Goal: Task Accomplishment & Management: Manage account settings

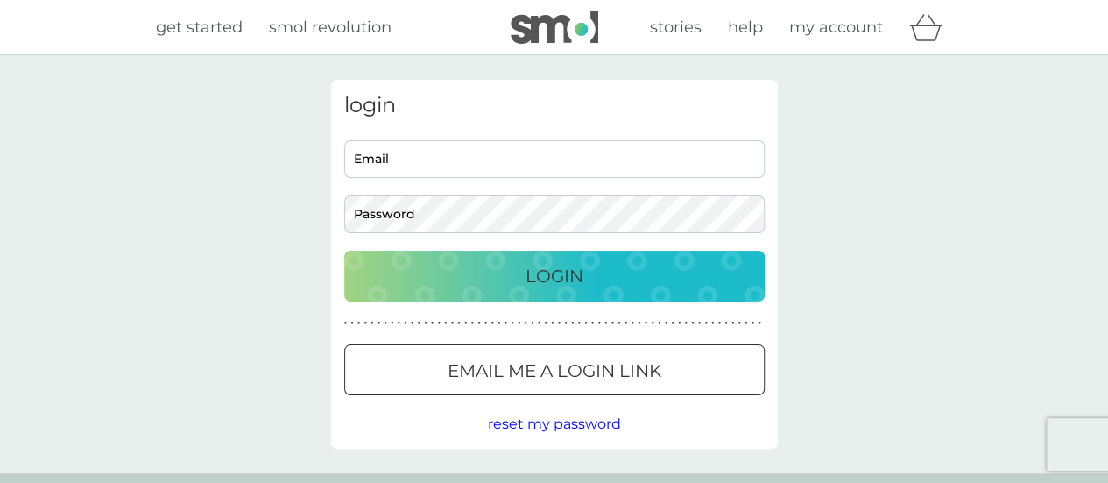
type input "[EMAIL_ADDRESS][DOMAIN_NAME]"
click at [580, 265] on p "Login" at bounding box center [555, 276] width 58 height 28
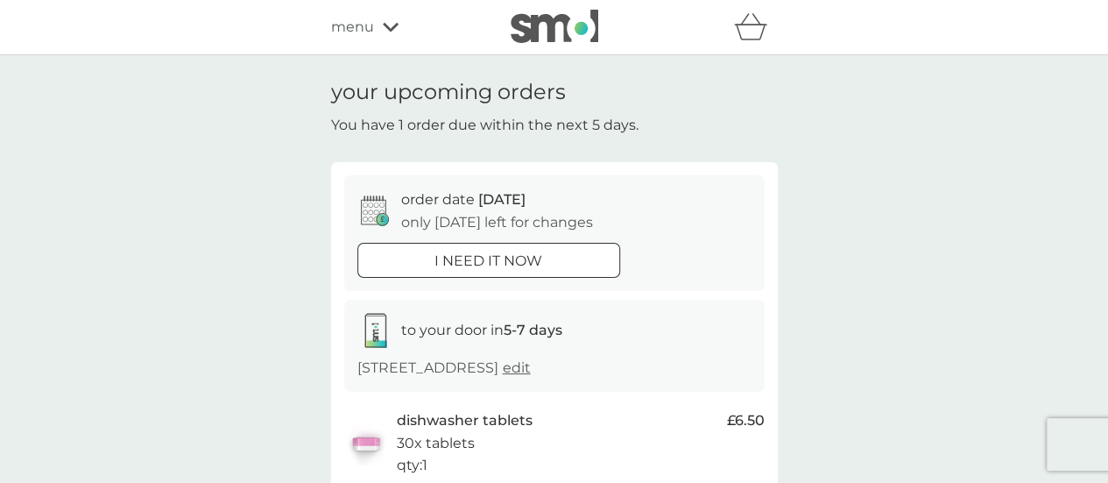
click at [378, 34] on div "menu" at bounding box center [405, 27] width 149 height 23
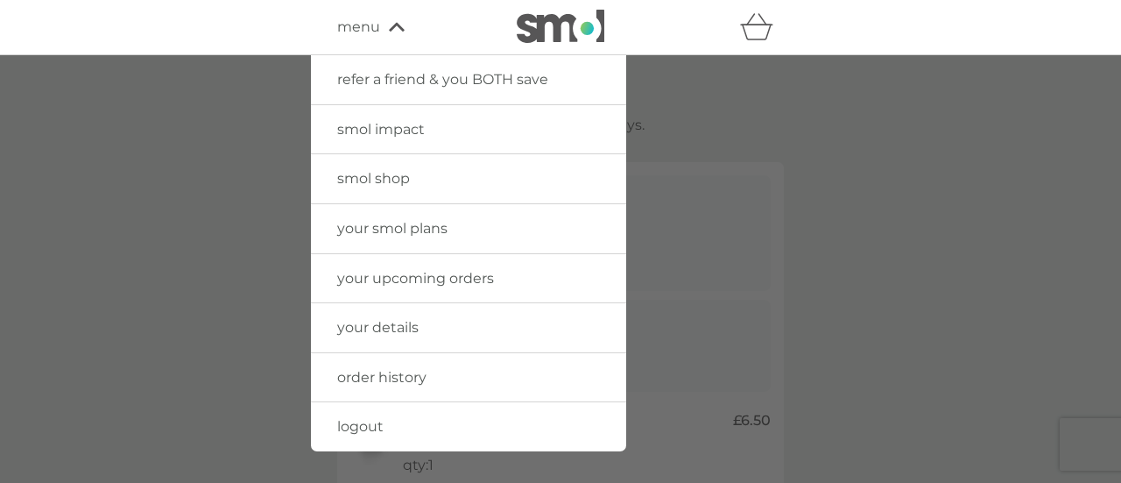
click at [389, 228] on span "your smol plans" at bounding box center [392, 228] width 110 height 17
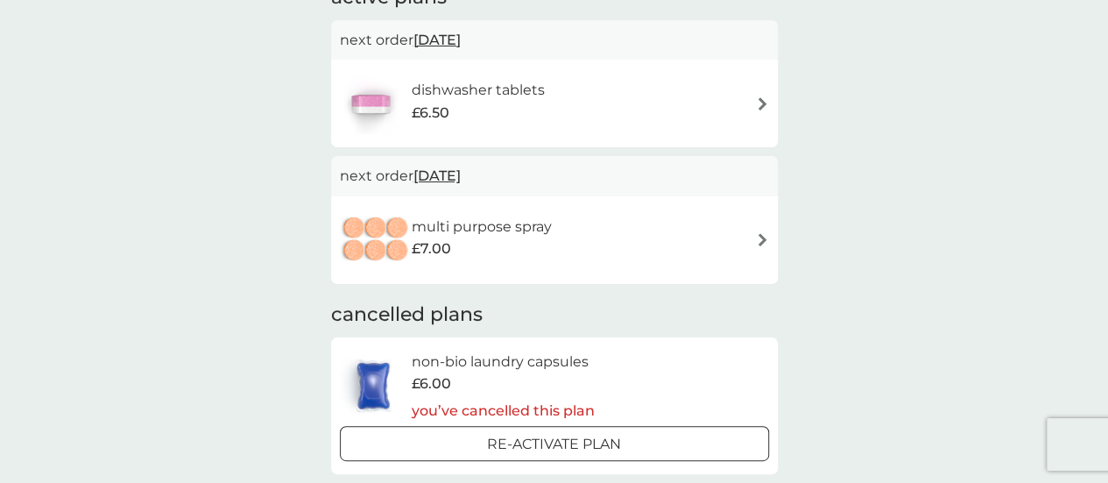
scroll to position [175, 0]
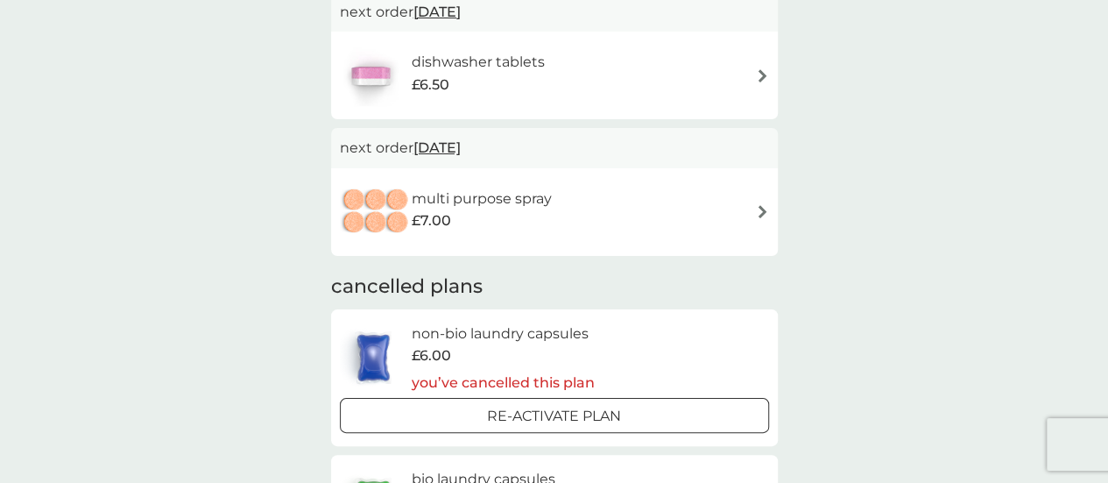
click at [756, 209] on img at bounding box center [762, 211] width 13 height 13
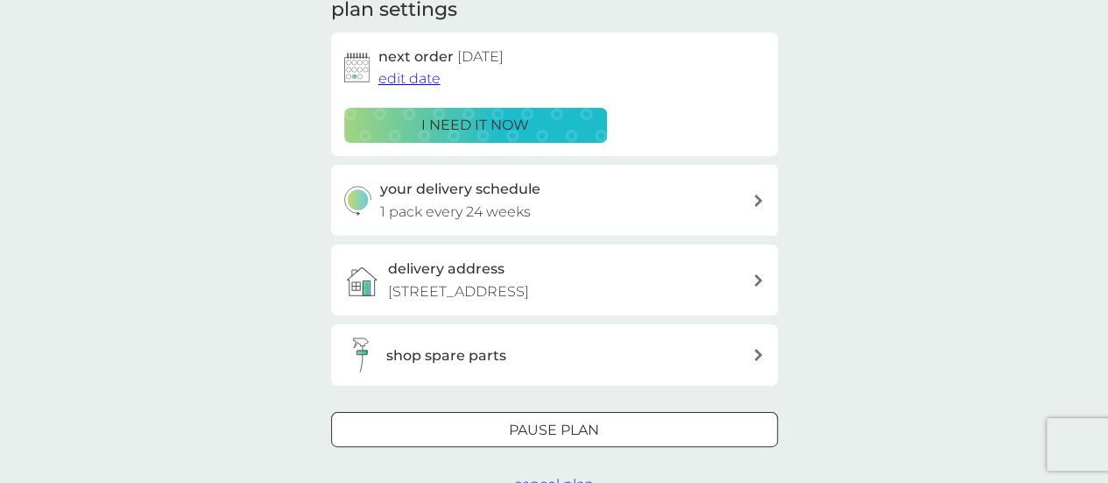
scroll to position [438, 0]
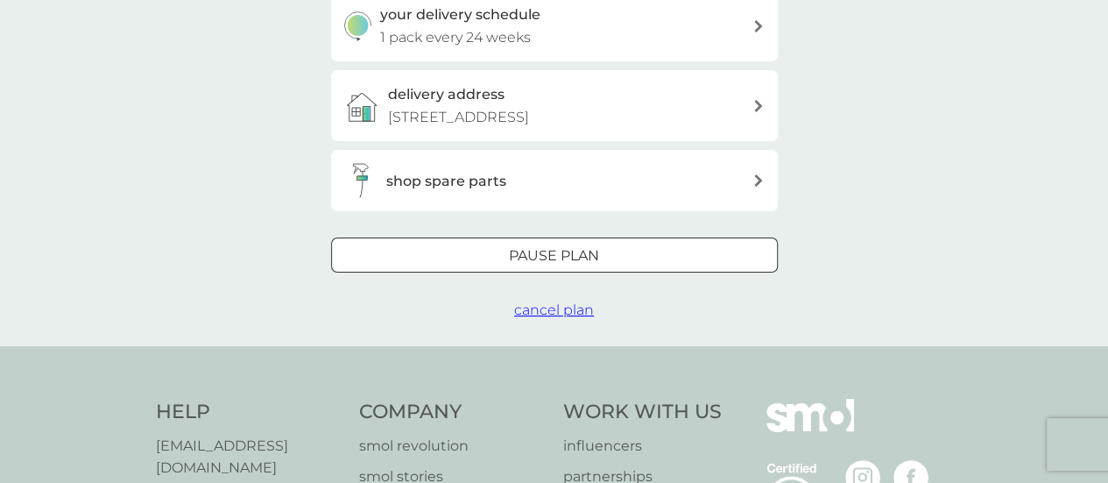
click at [562, 257] on div at bounding box center [554, 256] width 63 height 18
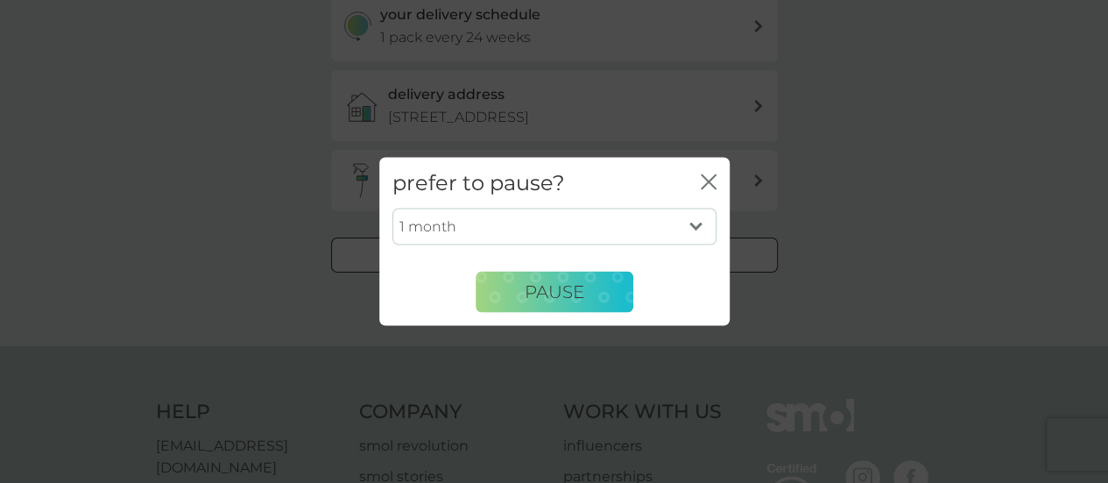
drag, startPoint x: 713, startPoint y: 181, endPoint x: 711, endPoint y: 194, distance: 13.3
click at [713, 181] on icon "close" at bounding box center [709, 181] width 16 height 16
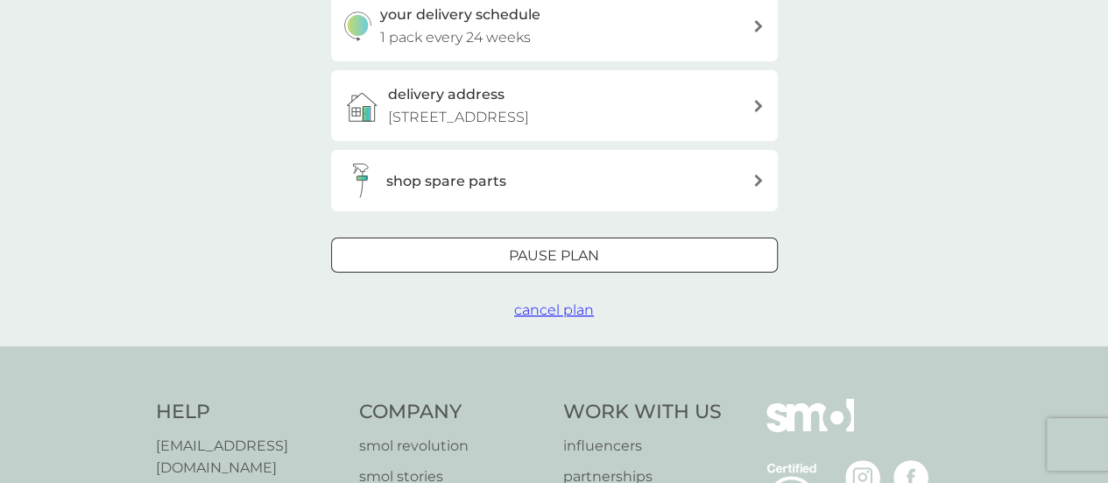
click at [554, 306] on span "cancel plan" at bounding box center [554, 309] width 80 height 17
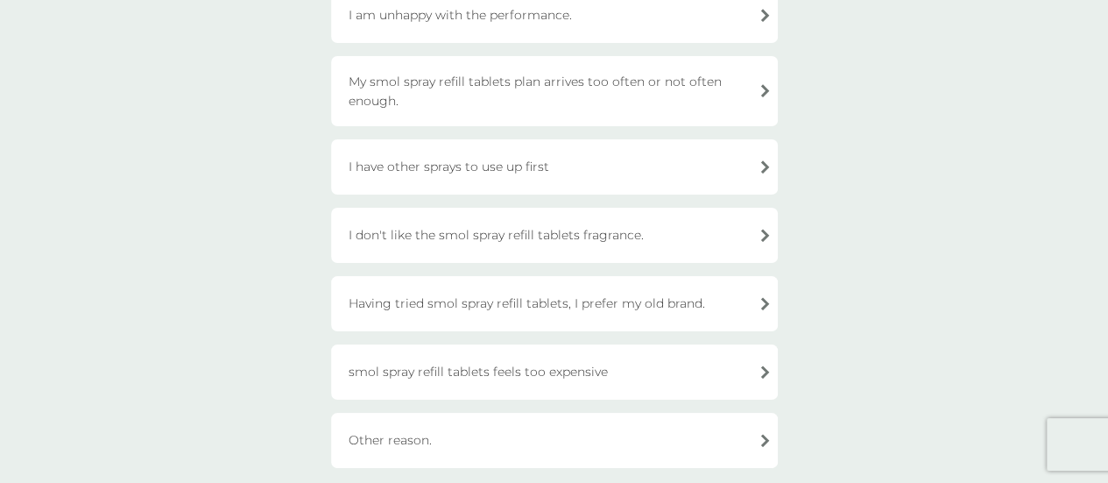
scroll to position [263, 0]
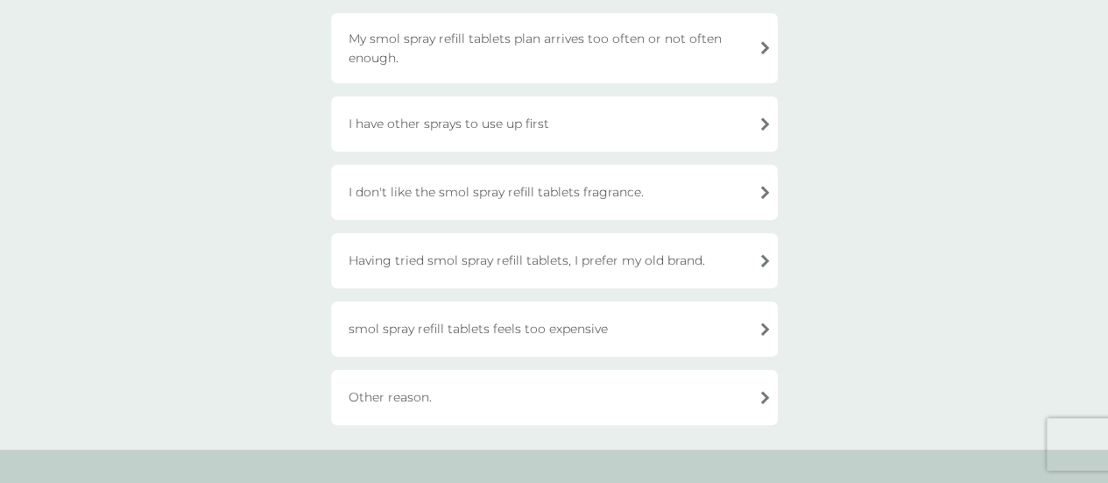
click at [699, 392] on div "Other reason." at bounding box center [554, 397] width 447 height 55
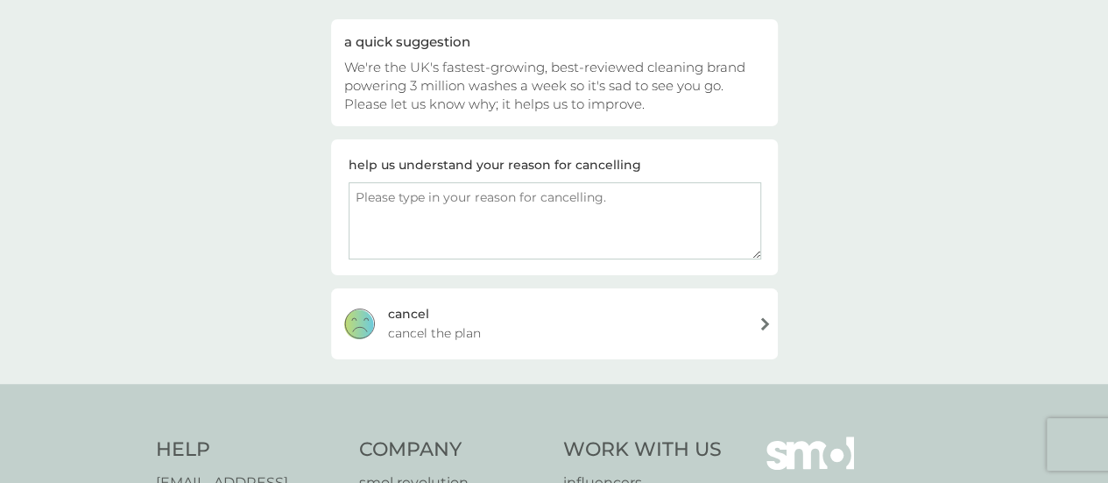
scroll to position [0, 0]
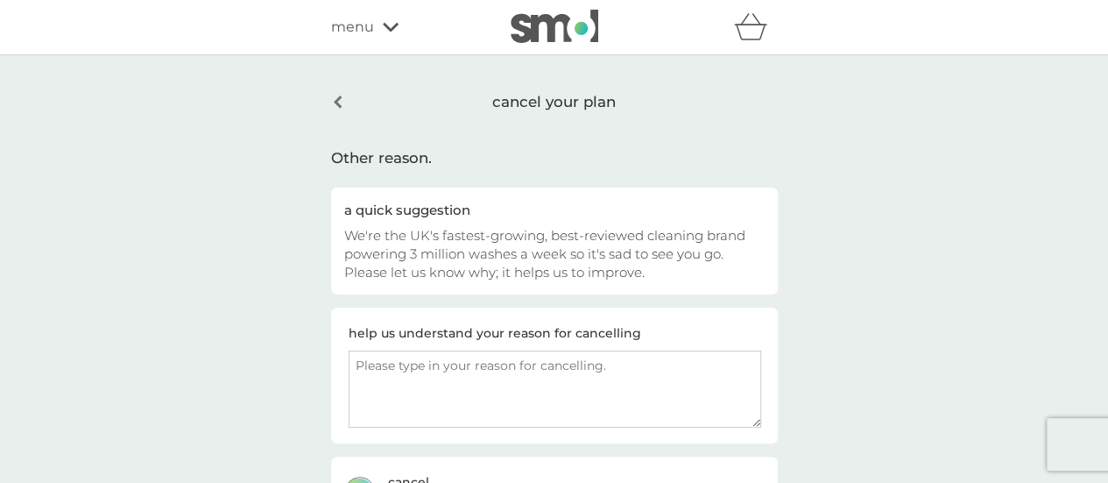
click at [329, 102] on div "cancel your plan Other reason. a quick suggestion We're the UK's fastest-growin…" at bounding box center [554, 304] width 473 height 448
click at [343, 94] on div "cancel your plan" at bounding box center [554, 102] width 447 height 45
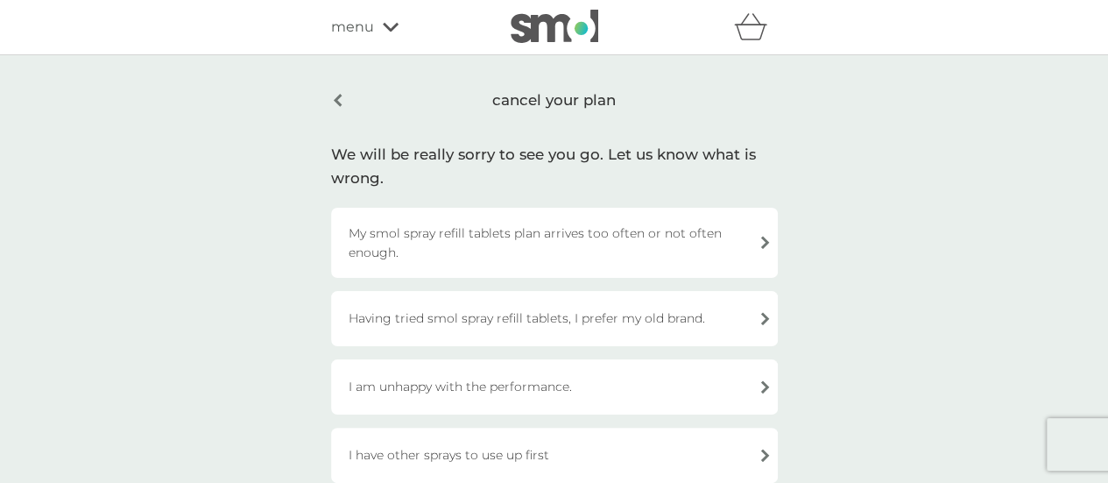
scroll to position [88, 0]
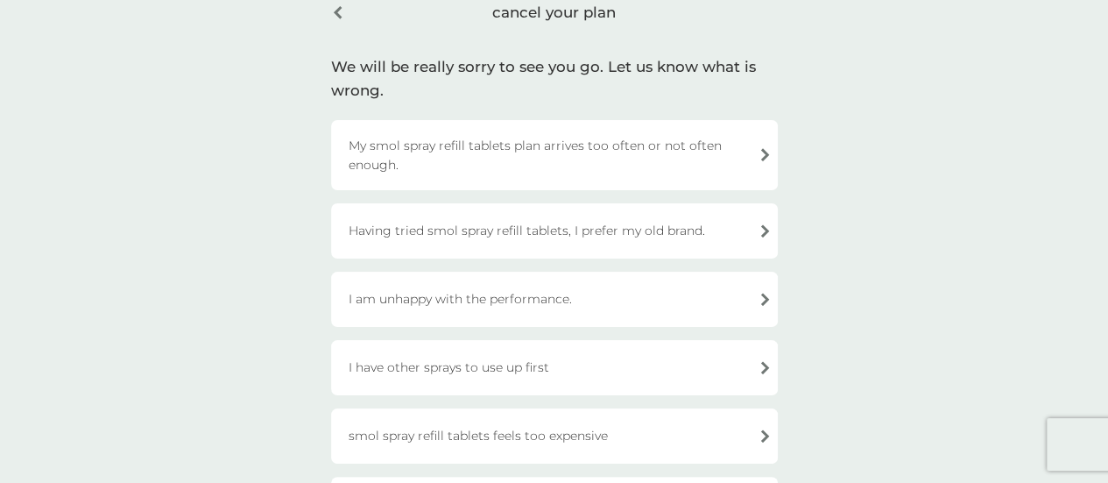
click at [465, 360] on div "I have other sprays to use up first" at bounding box center [554, 367] width 447 height 55
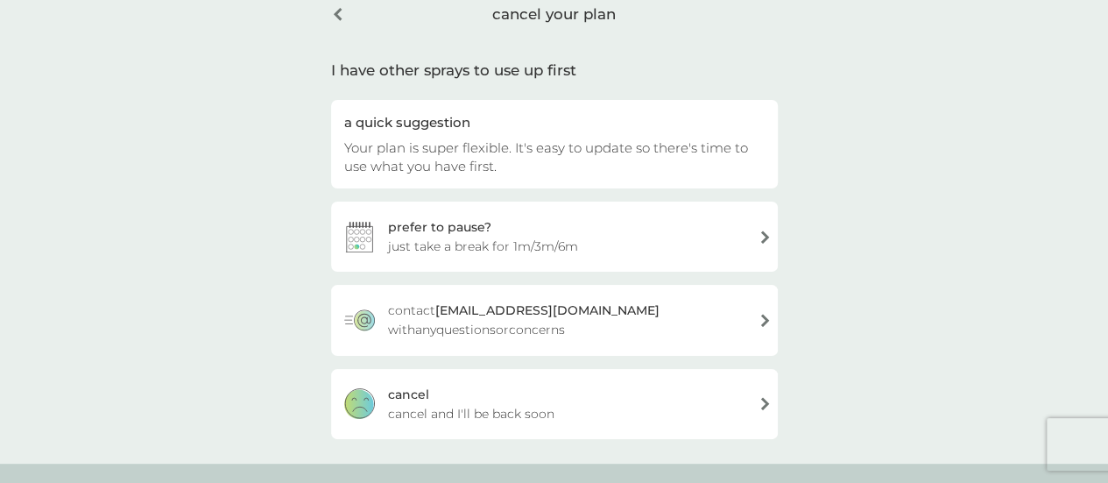
click at [683, 258] on div "prefer to pause? just take a break for 1m/3m/6m" at bounding box center [554, 236] width 447 height 70
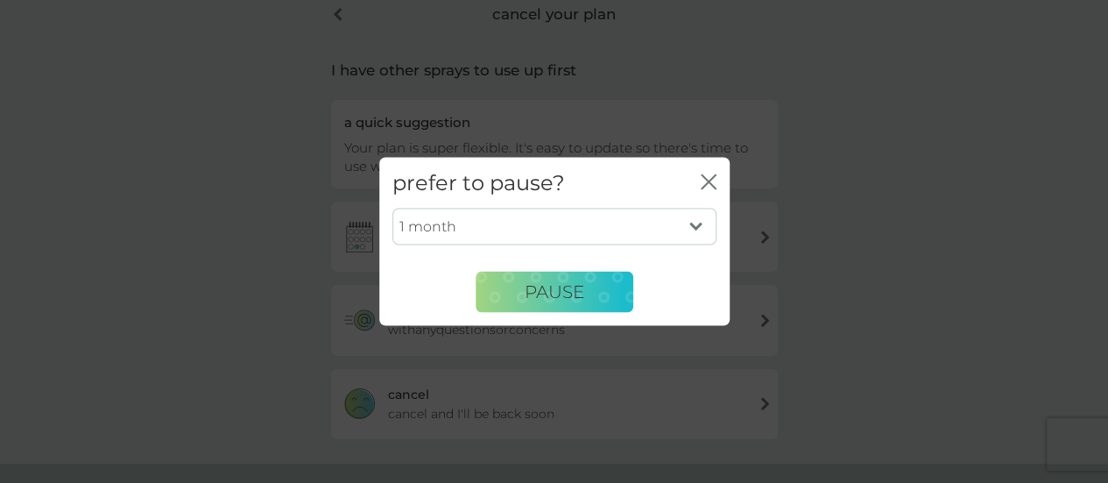
click at [613, 230] on select "1 month 3 months 6 months" at bounding box center [554, 226] width 324 height 37
select select "3"
click at [392, 208] on select "1 month 3 months 6 months" at bounding box center [554, 226] width 324 height 37
click at [561, 293] on span "PAUSE" at bounding box center [555, 291] width 60 height 21
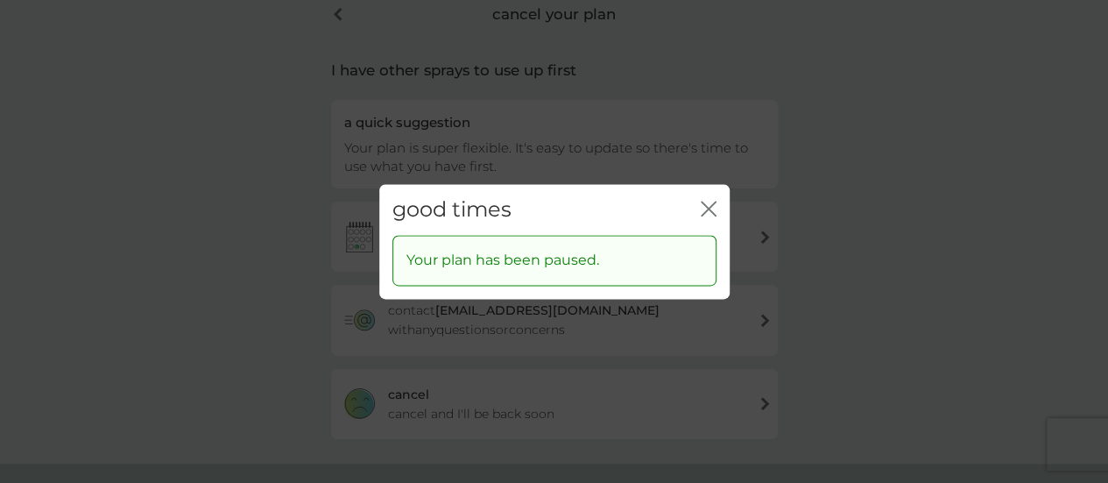
click at [702, 202] on icon "close" at bounding box center [705, 208] width 7 height 14
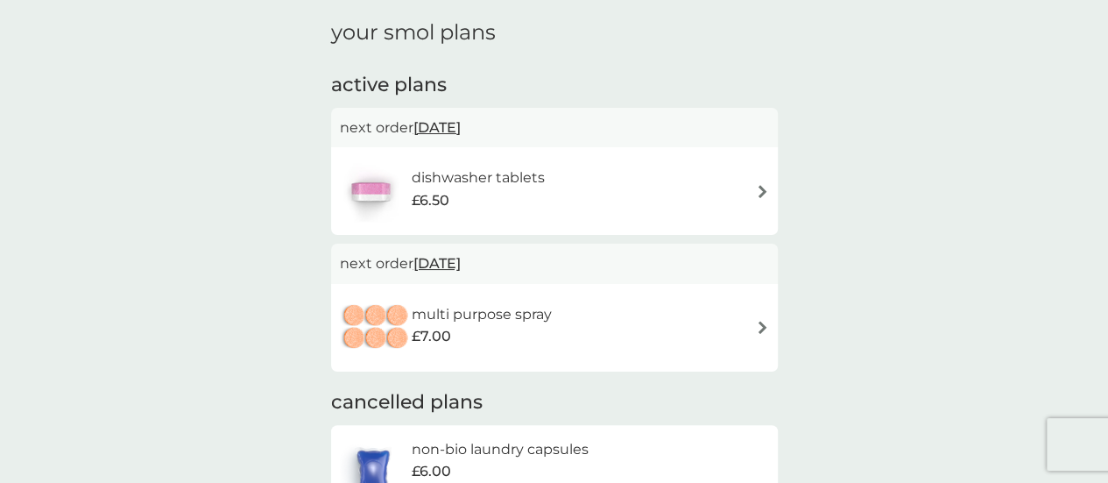
scroll to position [88, 0]
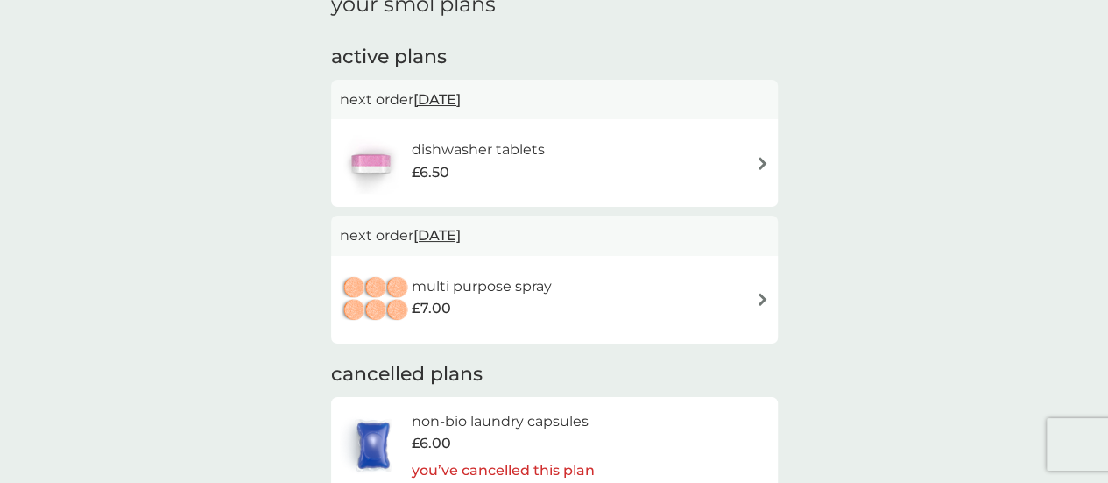
click at [756, 306] on div "multi purpose spray £7.00" at bounding box center [554, 299] width 429 height 61
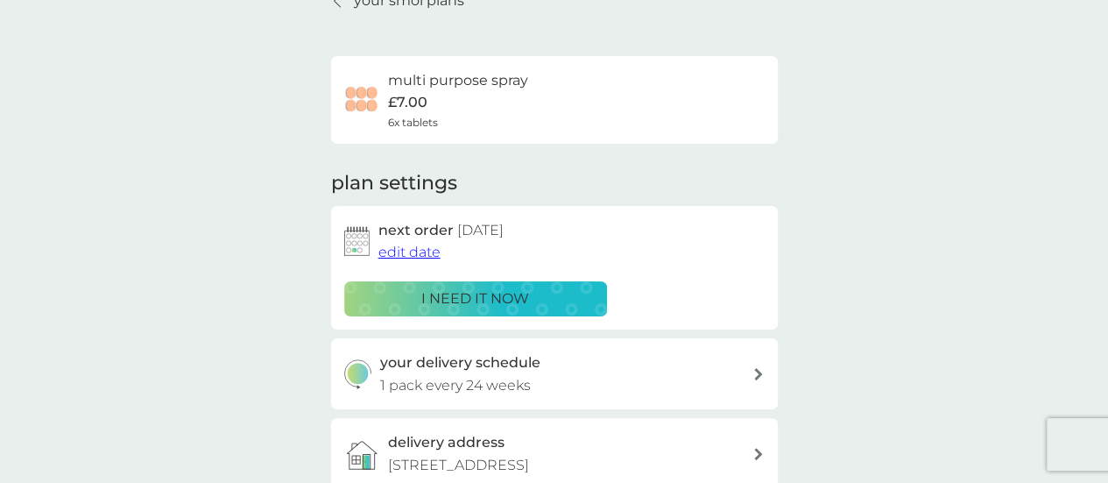
scroll to position [175, 0]
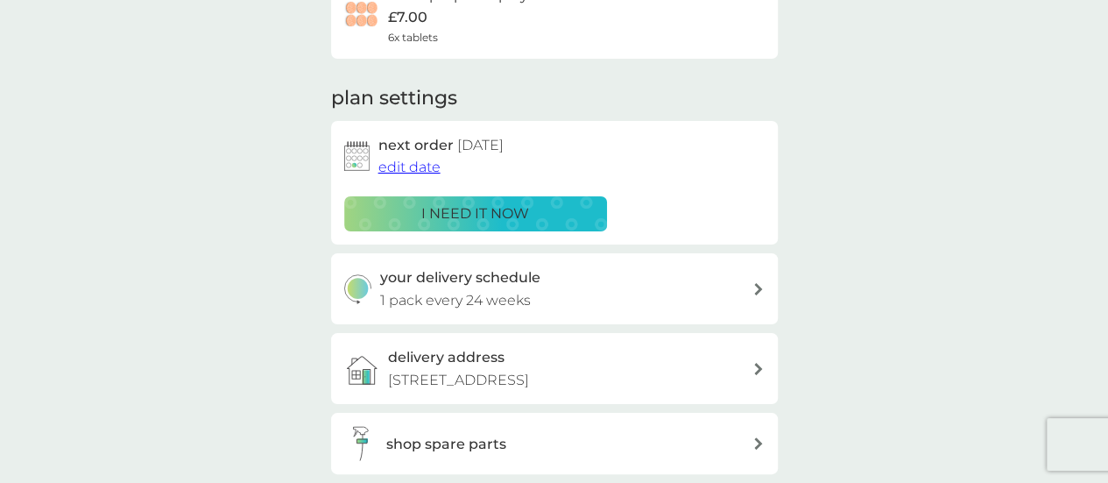
click at [420, 167] on span "edit date" at bounding box center [409, 167] width 62 height 17
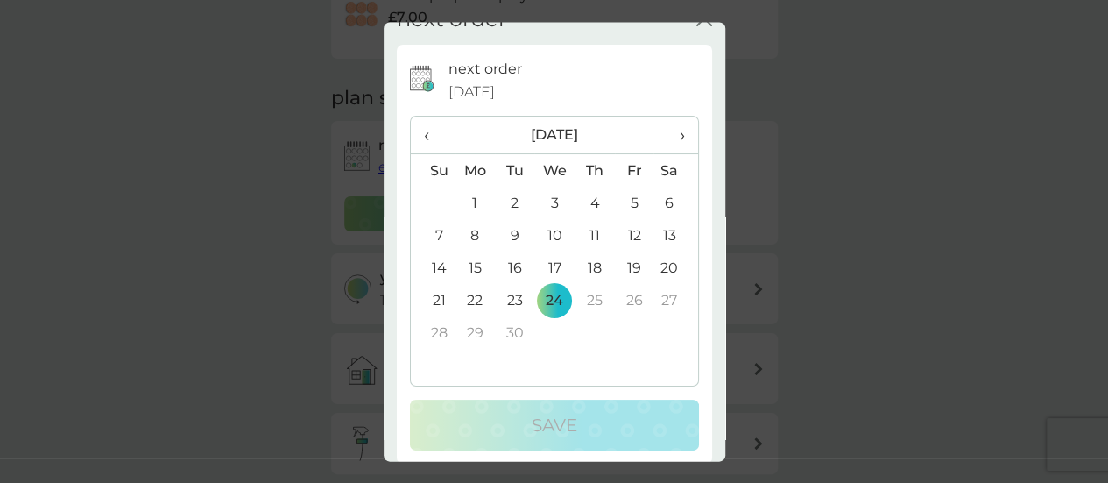
scroll to position [43, 0]
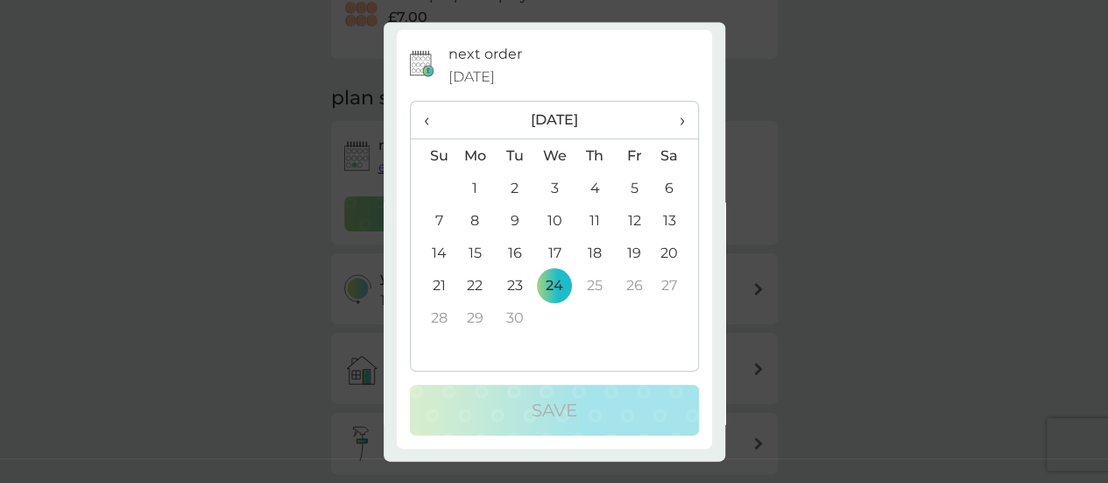
drag, startPoint x: 827, startPoint y: 165, endPoint x: 837, endPoint y: 159, distance: 11.8
click at [836, 158] on div "next order close next order 24 Jun 2026 ‹ June 2026 › Su Mo Tu We Th Fr Sa 31 1…" at bounding box center [554, 241] width 1108 height 483
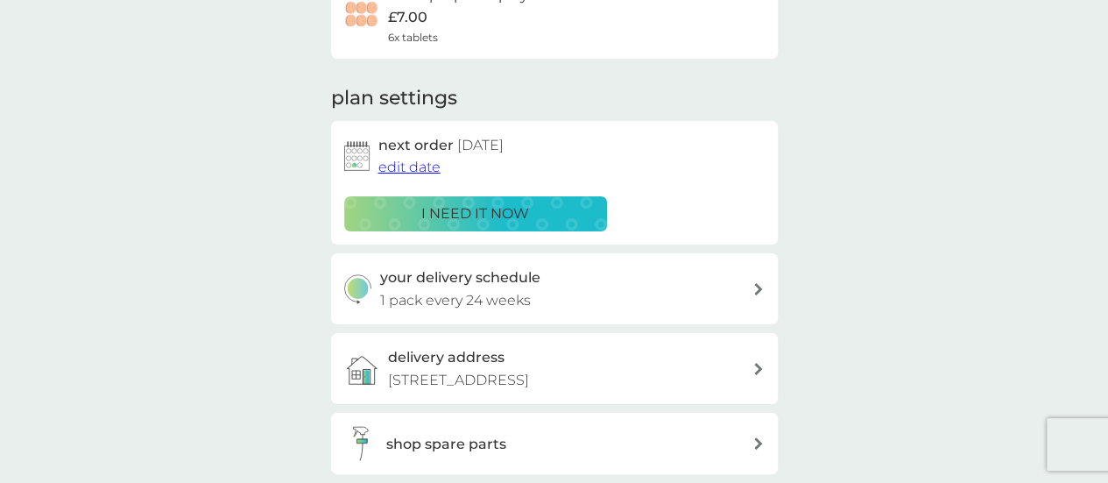
click at [704, 296] on div "your delivery schedule 1 pack every 24 weeks" at bounding box center [566, 288] width 372 height 45
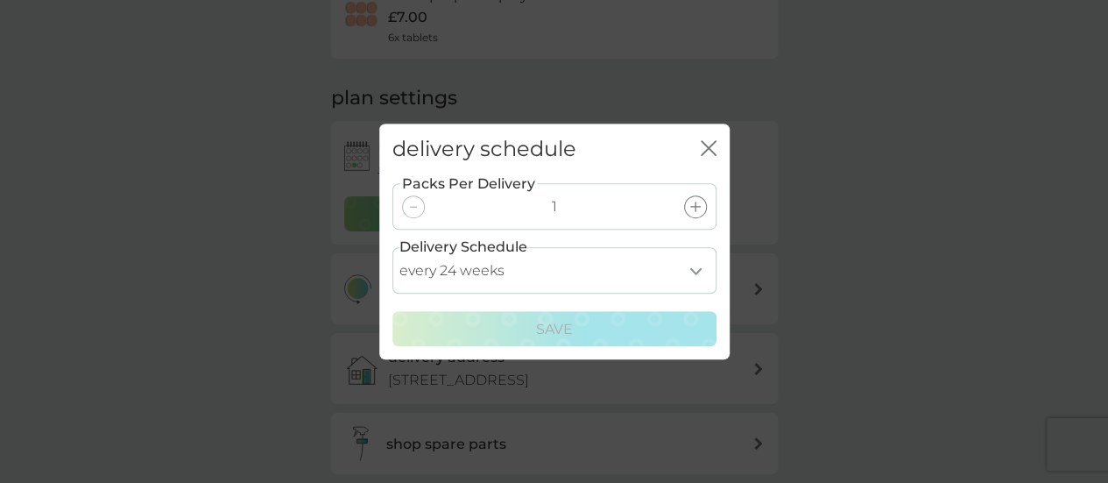
click at [690, 272] on select "every 1 week every 2 weeks every 3 weeks every 4 weeks every 5 weeks every 6 we…" at bounding box center [554, 270] width 324 height 46
select select "245"
click at [392, 247] on select "every 1 week every 2 weeks every 3 weeks every 4 weeks every 5 weeks every 6 we…" at bounding box center [554, 270] width 324 height 46
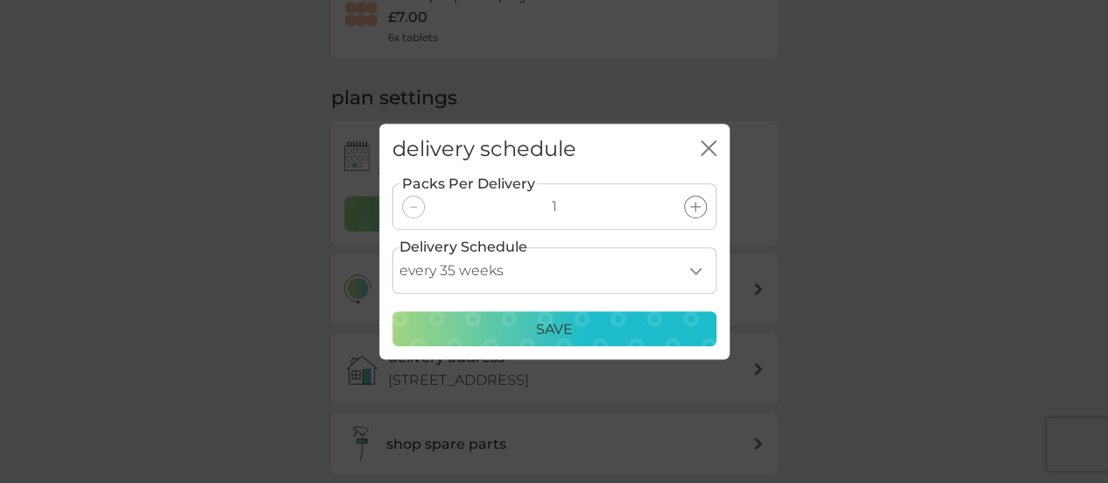
click at [566, 323] on p "Save" at bounding box center [554, 329] width 37 height 23
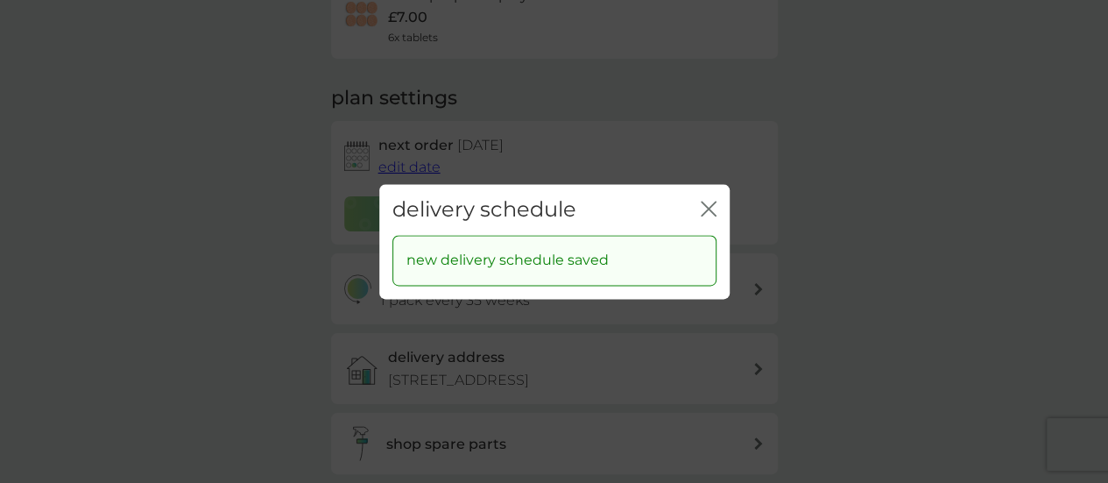
click at [709, 209] on icon "close" at bounding box center [712, 208] width 7 height 14
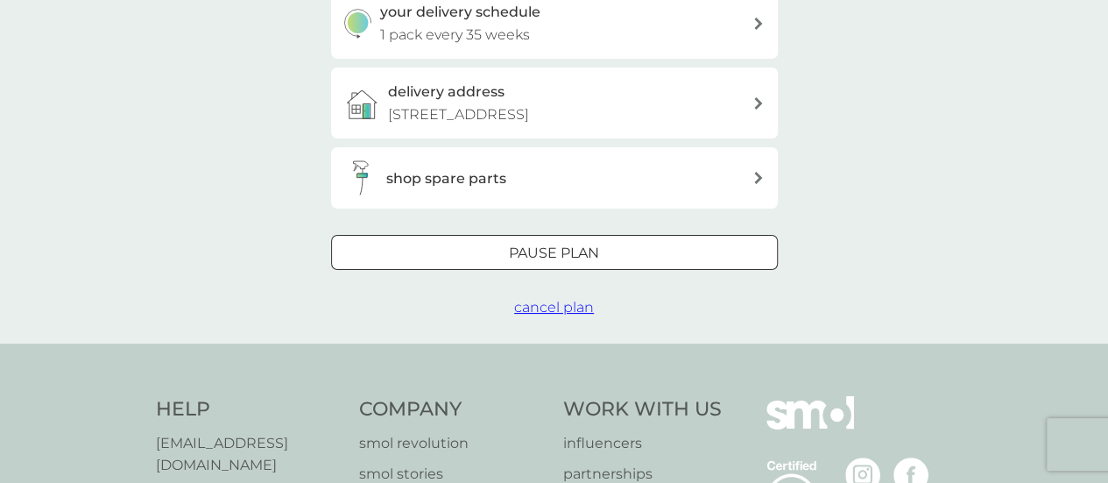
scroll to position [263, 0]
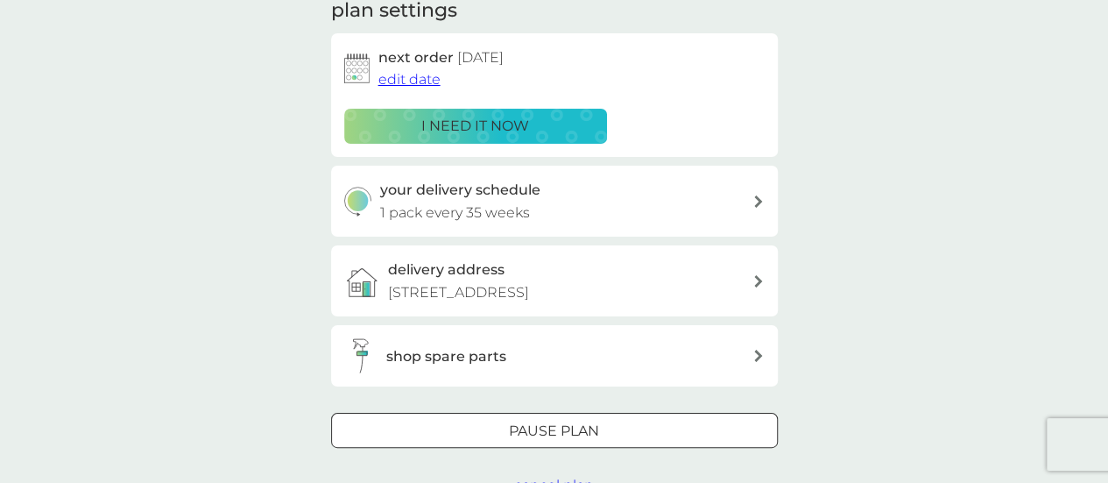
click at [537, 426] on div at bounding box center [554, 431] width 63 height 18
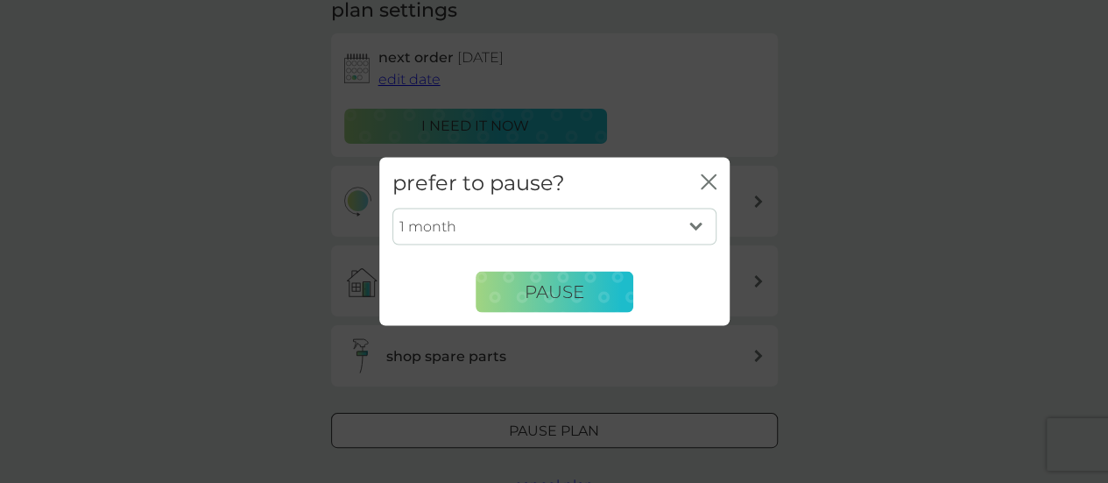
click at [637, 217] on select "1 month 2 months 3 months 4 months 5 months 6 months" at bounding box center [554, 226] width 324 height 37
select select "6"
click at [392, 208] on select "1 month 2 months 3 months 4 months 5 months 6 months" at bounding box center [554, 226] width 324 height 37
click at [547, 296] on span "Pause" at bounding box center [555, 291] width 60 height 21
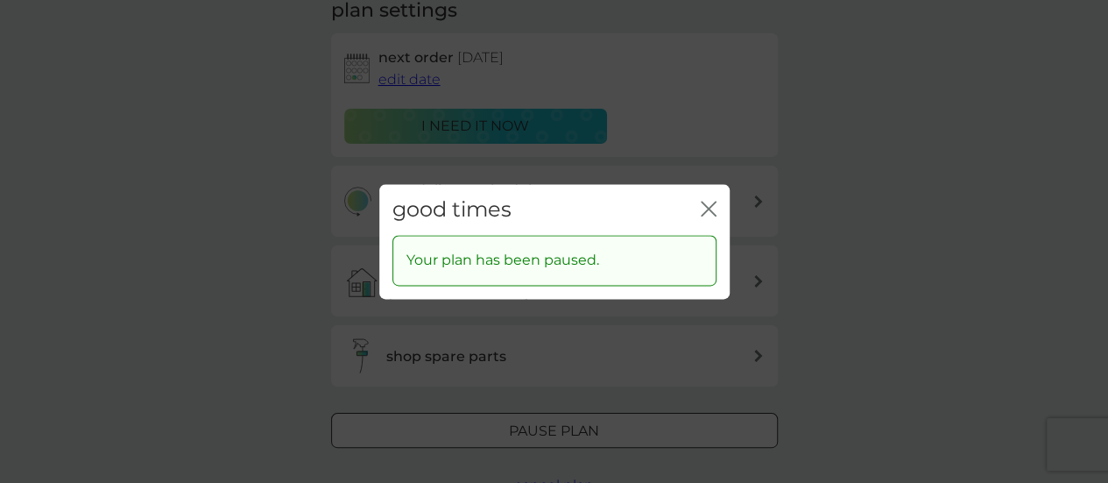
click at [709, 212] on icon "close" at bounding box center [709, 209] width 16 height 16
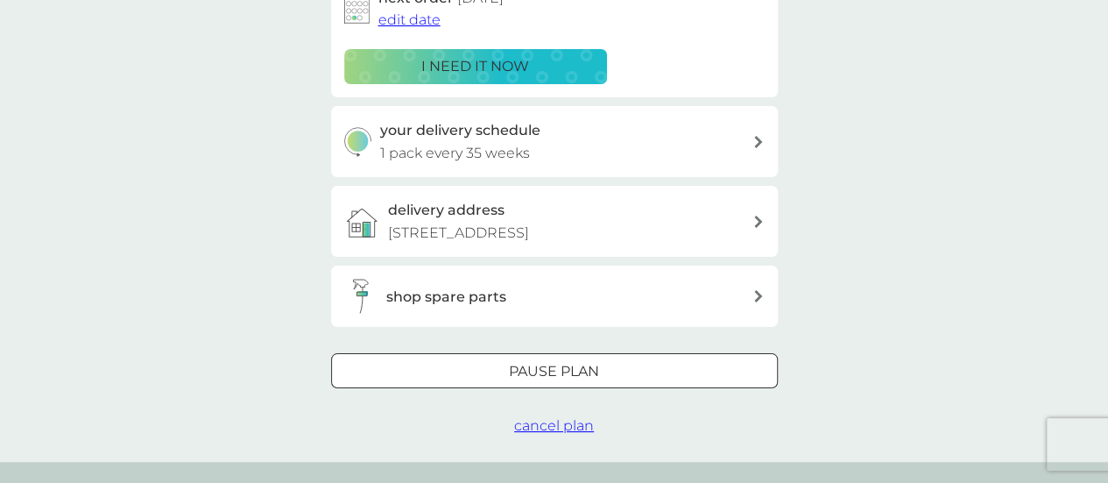
scroll to position [526, 0]
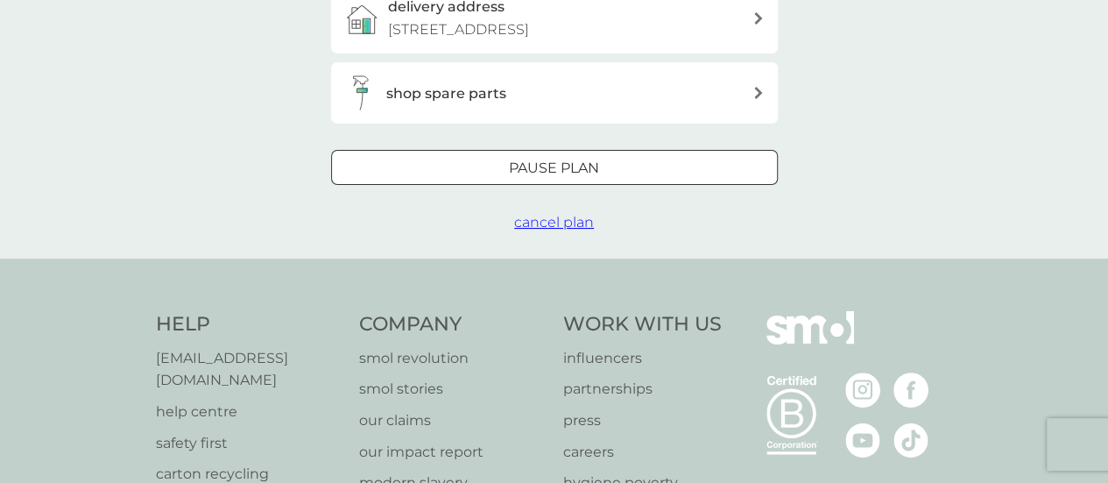
click at [541, 218] on span "cancel plan" at bounding box center [554, 222] width 80 height 17
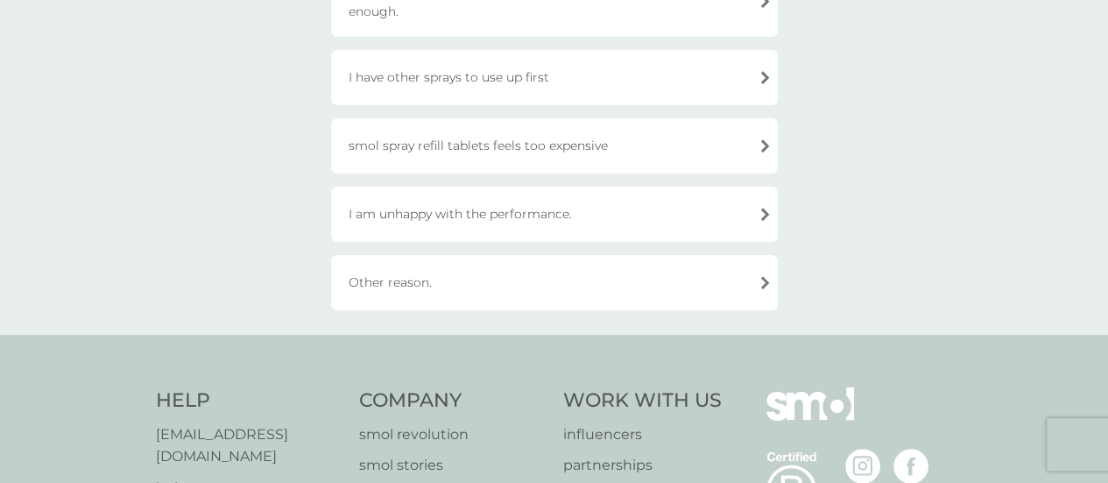
scroll to position [350, 0]
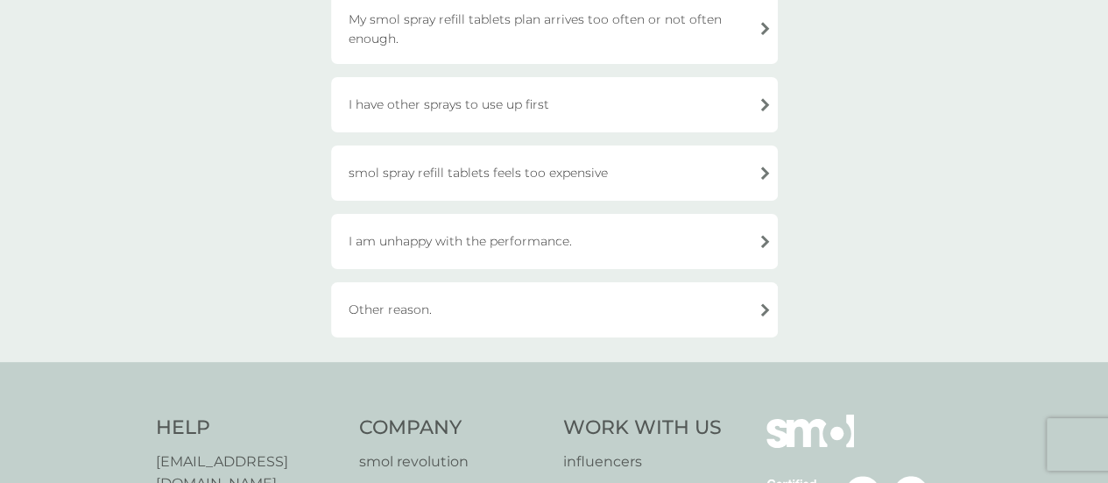
click at [515, 113] on div "I have other sprays to use up first" at bounding box center [554, 104] width 447 height 55
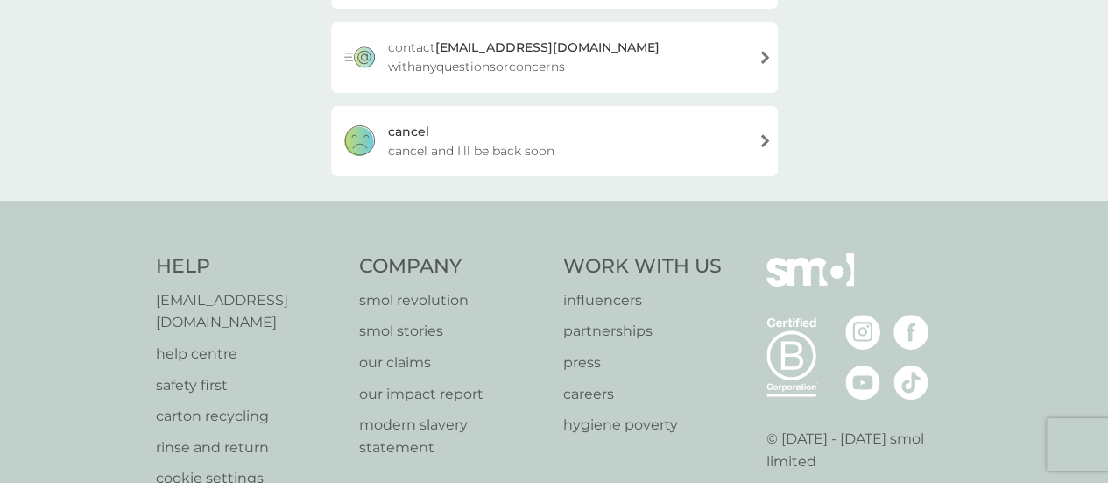
click at [530, 143] on span "cancel and I'll be back soon" at bounding box center [471, 150] width 166 height 19
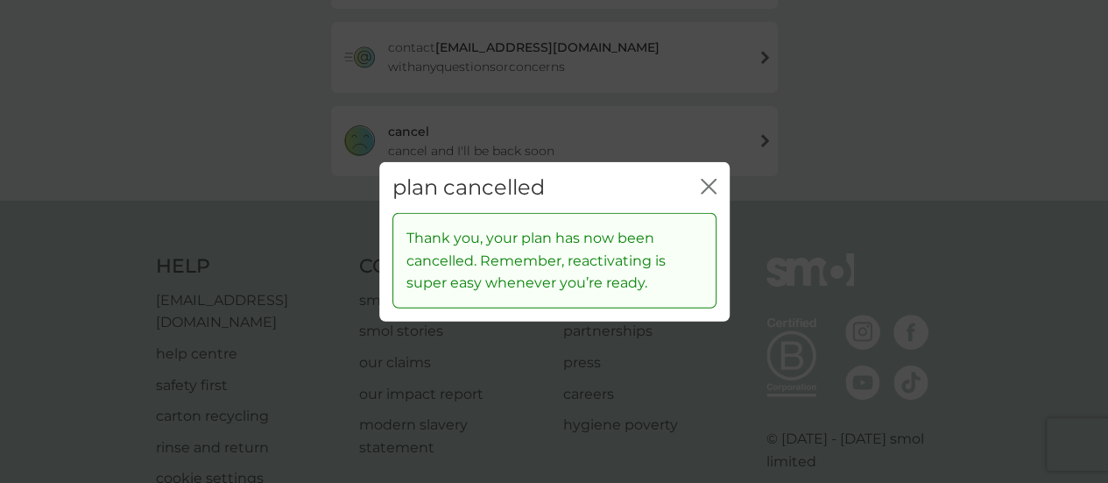
click at [706, 180] on icon "close" at bounding box center [709, 186] width 16 height 16
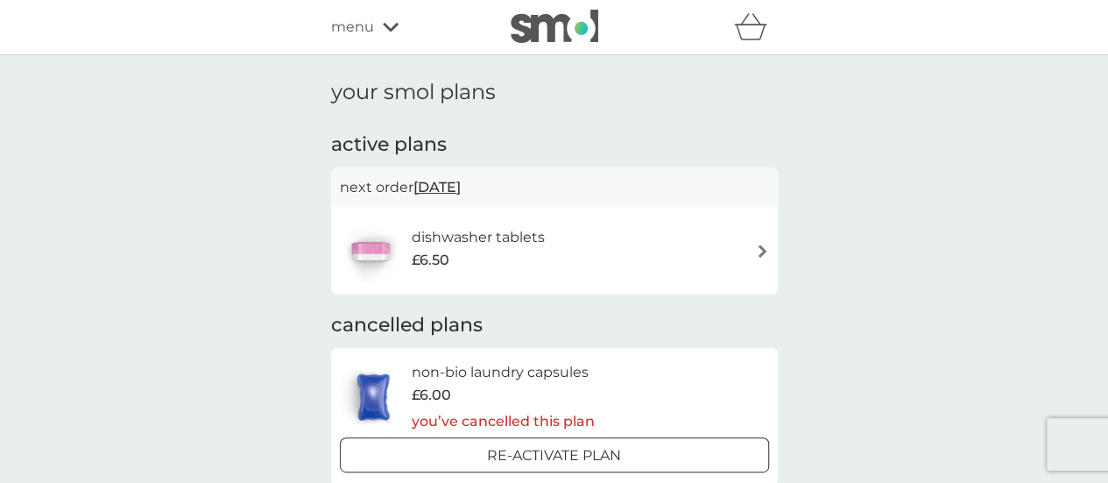
click at [371, 24] on span "menu" at bounding box center [352, 27] width 43 height 23
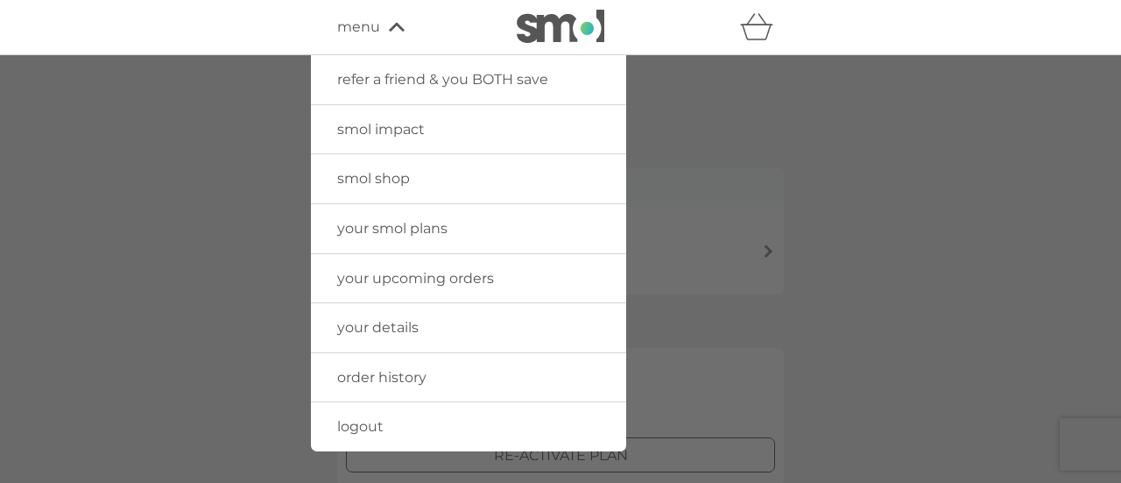
click at [406, 421] on link "logout" at bounding box center [468, 426] width 315 height 49
